Goal: Information Seeking & Learning: Learn about a topic

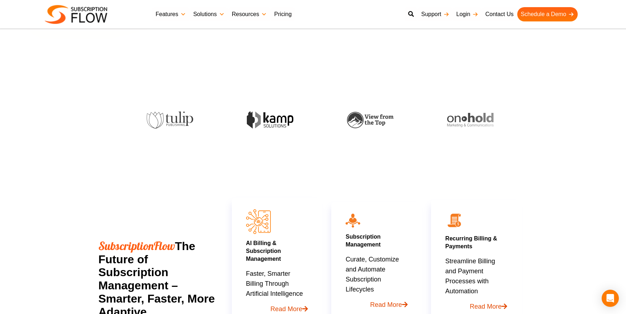
scroll to position [190, 0]
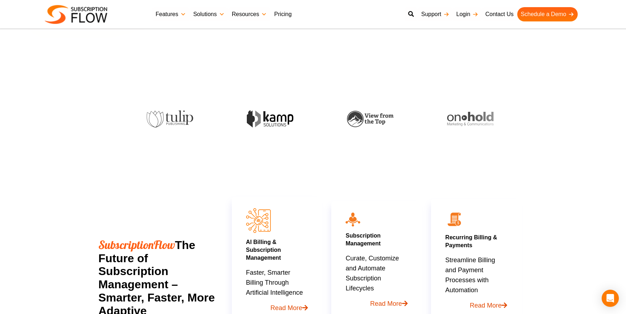
click at [285, 16] on link "Pricing" at bounding box center [282, 14] width 25 height 14
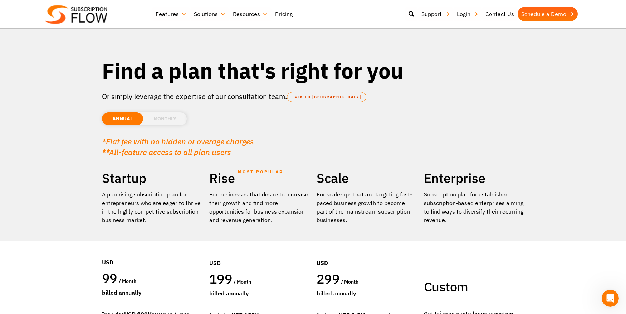
click at [174, 117] on li "MONTHLY" at bounding box center [165, 118] width 44 height 13
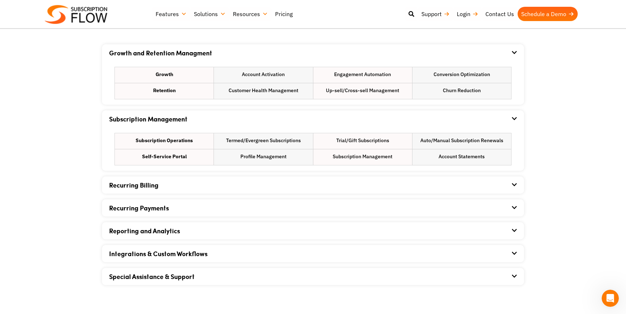
scroll to position [435, 0]
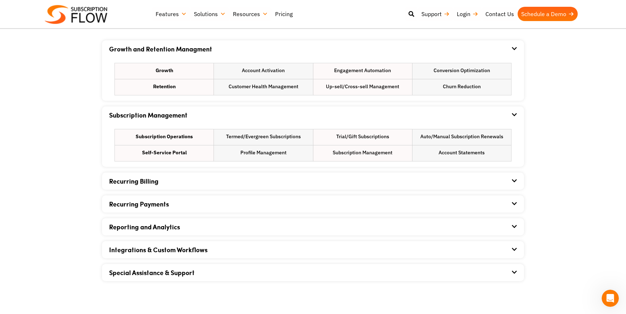
click at [324, 201] on div "Recurring Payments" at bounding box center [313, 204] width 408 height 17
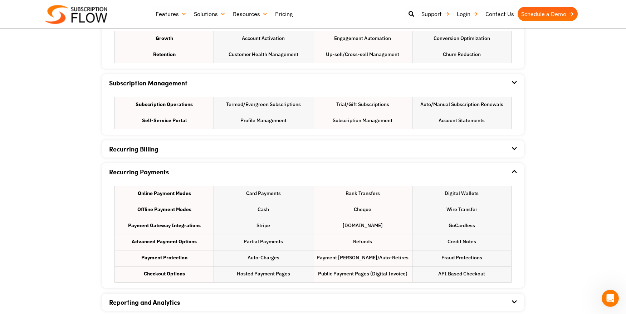
scroll to position [468, 0]
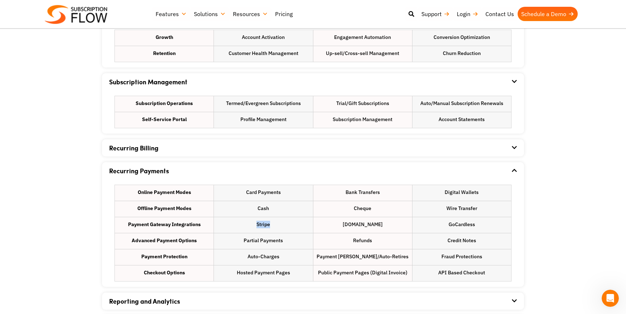
drag, startPoint x: 247, startPoint y: 224, endPoint x: 312, endPoint y: 232, distance: 65.2
click at [292, 225] on li "Stripe" at bounding box center [263, 225] width 99 height 16
drag, startPoint x: 343, startPoint y: 226, endPoint x: 417, endPoint y: 226, distance: 74.0
click at [394, 224] on li "[DOMAIN_NAME]" at bounding box center [362, 225] width 99 height 16
drag, startPoint x: 452, startPoint y: 225, endPoint x: 337, endPoint y: 142, distance: 141.5
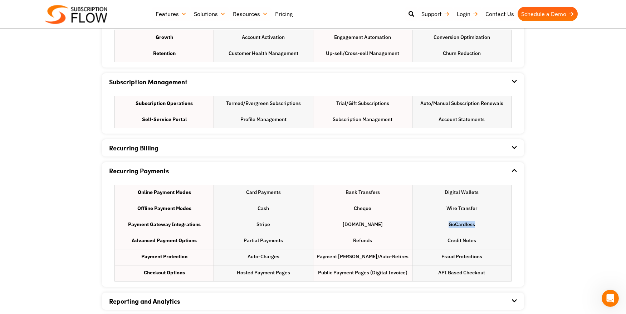
click at [483, 226] on li "GoCardless" at bounding box center [461, 225] width 99 height 16
click at [222, 151] on div "Recurring Billing" at bounding box center [313, 147] width 408 height 17
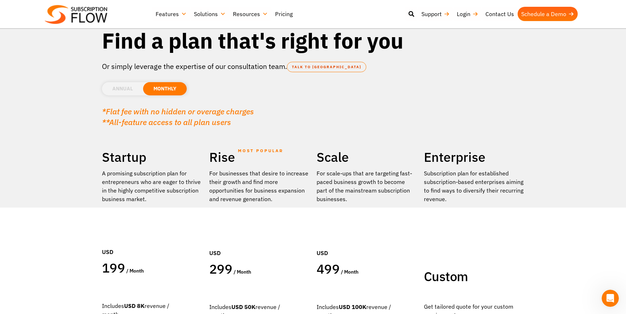
scroll to position [0, 0]
